Goal: Use online tool/utility: Utilize a website feature to perform a specific function

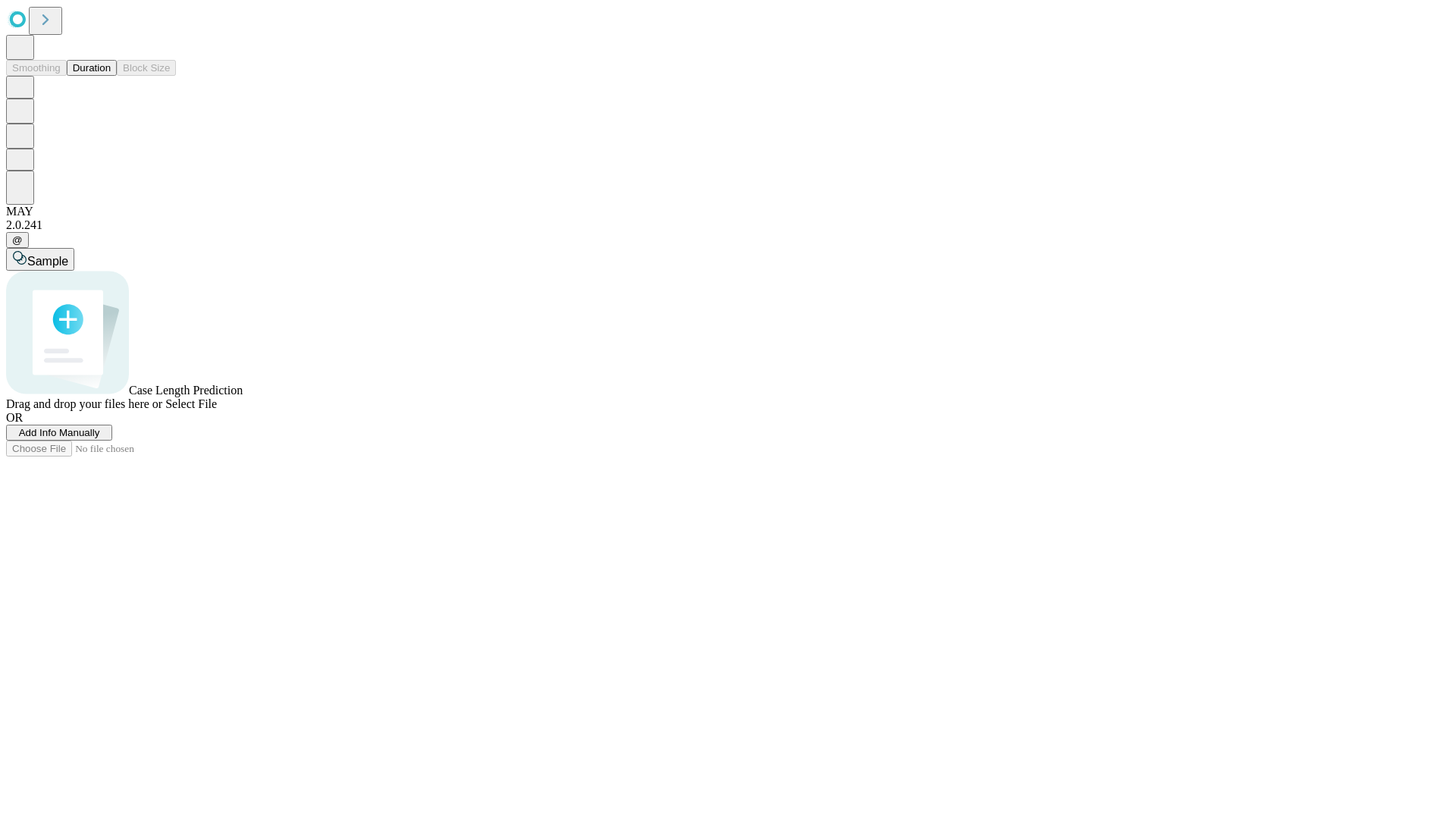
click at [217, 410] on span "Select File" at bounding box center [191, 403] width 51 height 13
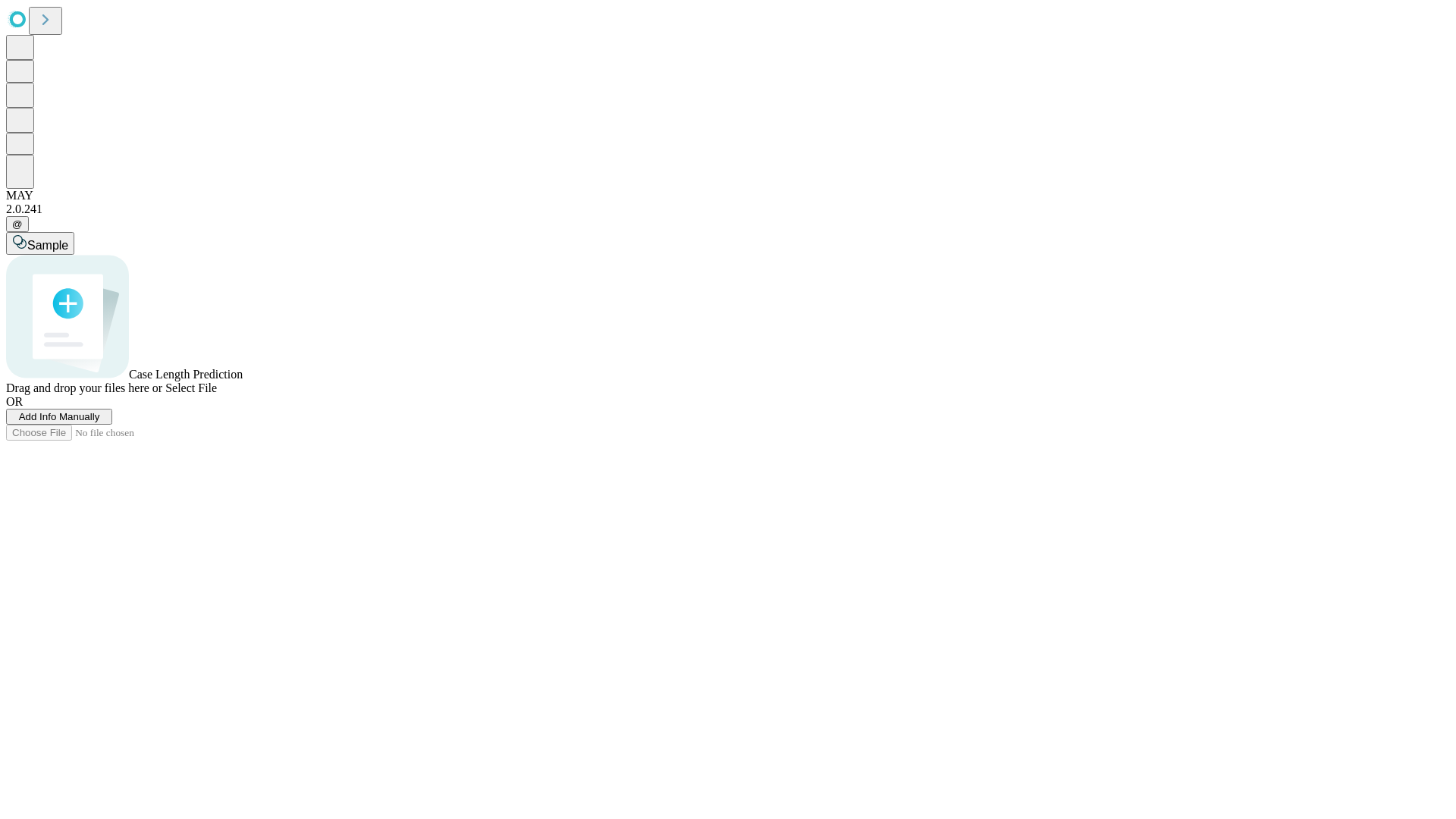
click at [217, 394] on span "Select File" at bounding box center [191, 387] width 51 height 13
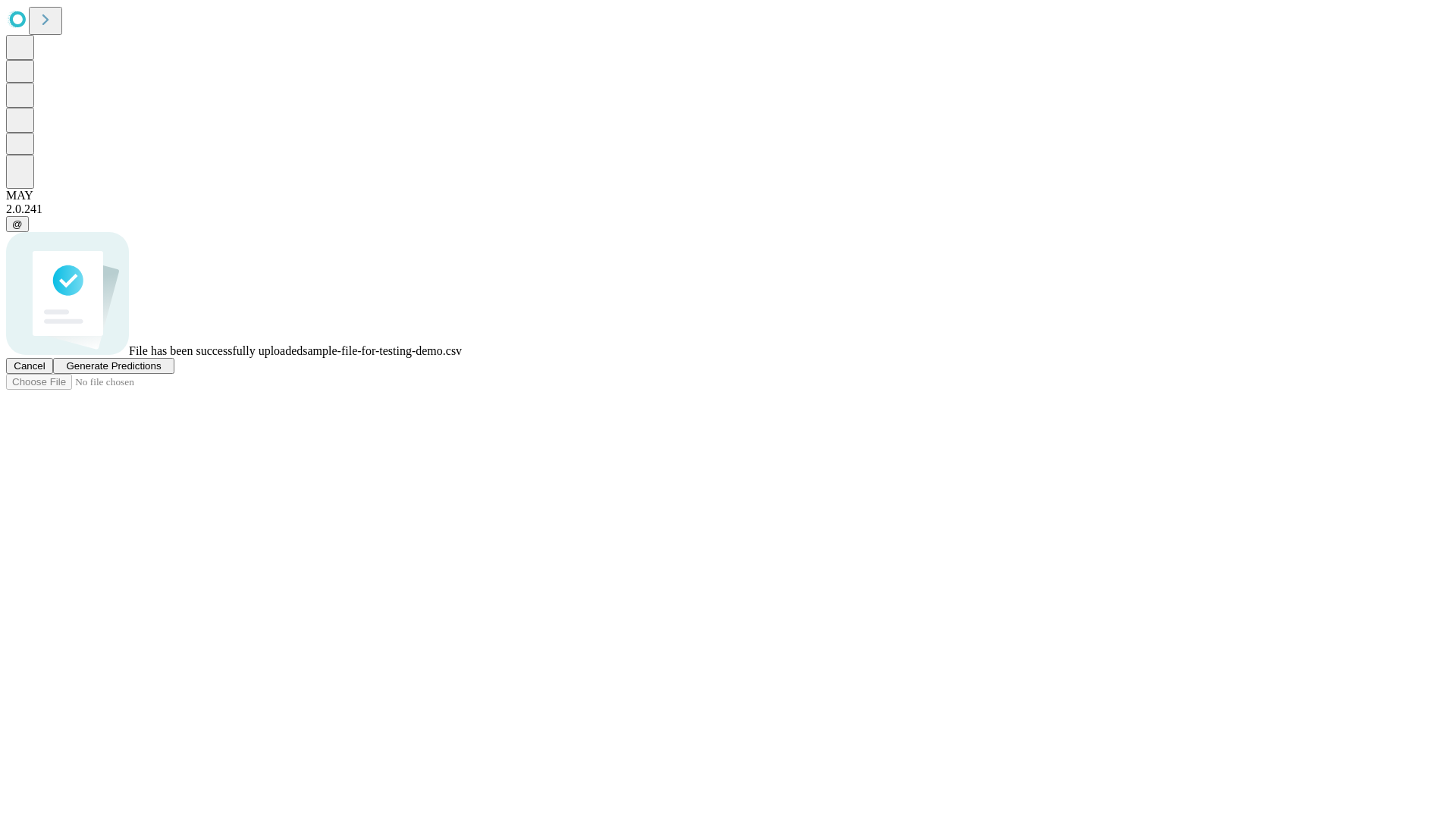
click at [161, 371] on span "Generate Predictions" at bounding box center [114, 367] width 95 height 12
